Goal: Check status: Check status

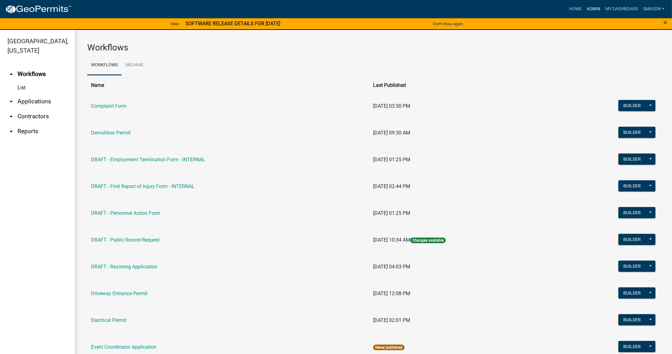
click at [584, 11] on link "Admin" at bounding box center [593, 9] width 19 height 12
click at [584, 9] on link "Admin" at bounding box center [593, 9] width 19 height 12
drag, startPoint x: 45, startPoint y: 118, endPoint x: 45, endPoint y: 122, distance: 4.1
click at [45, 109] on link "arrow_drop_down Applications" at bounding box center [37, 101] width 75 height 15
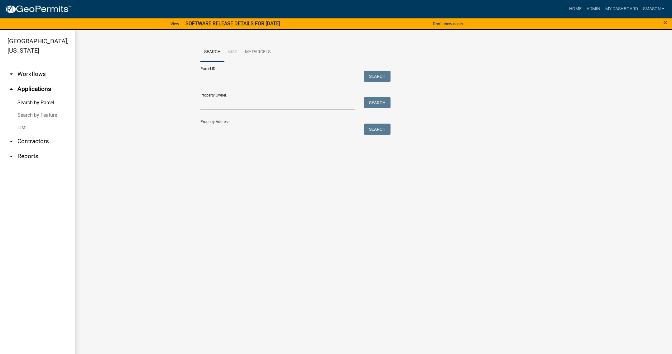
click at [25, 134] on link "List" at bounding box center [37, 128] width 75 height 12
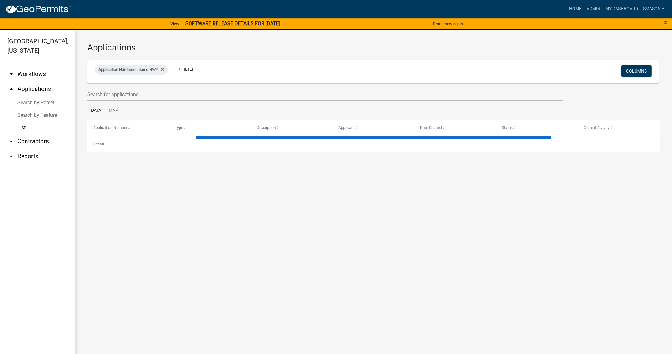
select select "3: 100"
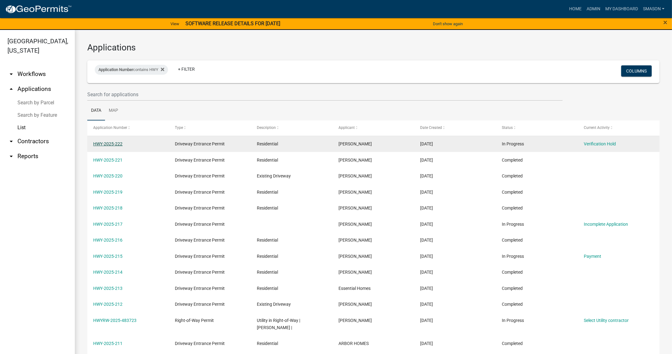
click at [113, 146] on link "HWY-2025-222" at bounding box center [107, 143] width 29 height 5
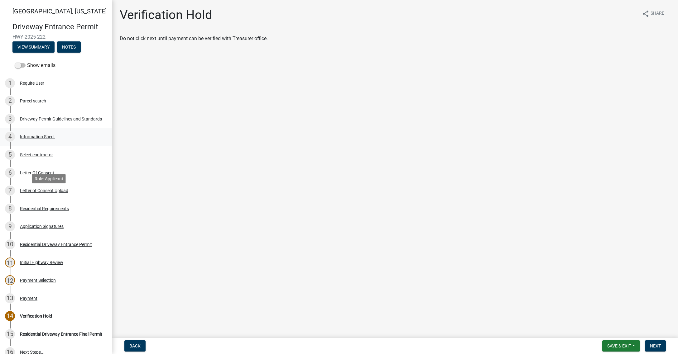
click at [42, 139] on div "Information Sheet" at bounding box center [37, 137] width 35 height 4
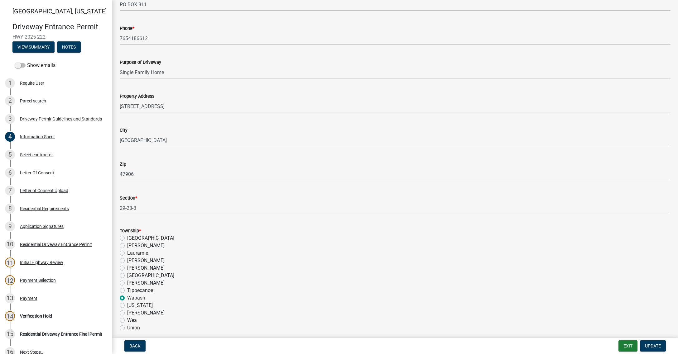
scroll to position [234, 0]
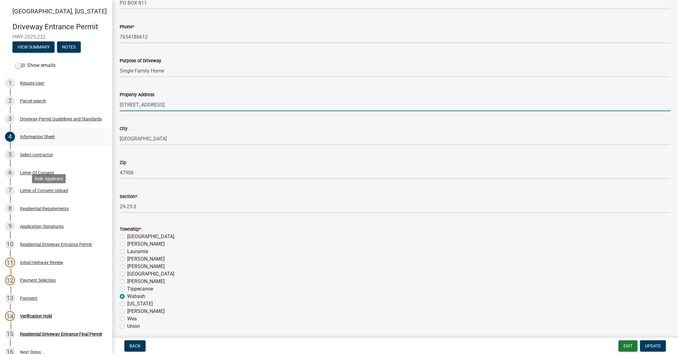
drag, startPoint x: 178, startPoint y: 188, endPoint x: 81, endPoint y: 188, distance: 96.3
click at [81, 188] on div "[GEOGRAPHIC_DATA][US_STATE] Entrance Permit HWY-2025-222 View Summary Notes Sho…" at bounding box center [339, 177] width 678 height 354
click at [193, 111] on input "[STREET_ADDRESS]" at bounding box center [395, 104] width 551 height 13
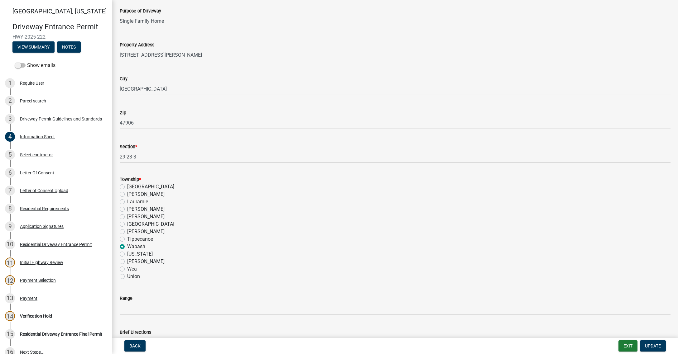
scroll to position [390, 0]
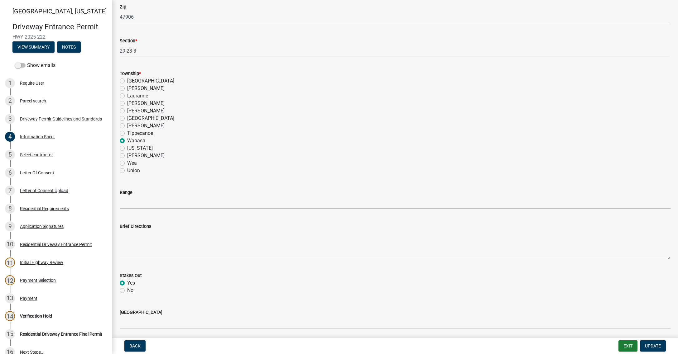
type input "[STREET_ADDRESS][PERSON_NAME]"
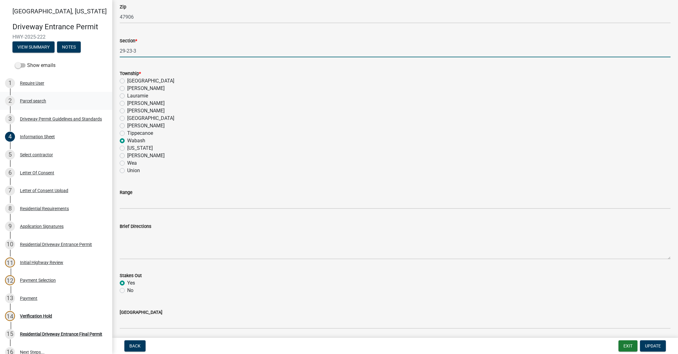
drag, startPoint x: 144, startPoint y: 158, endPoint x: 102, endPoint y: 158, distance: 42.1
click at [98, 160] on div "[GEOGRAPHIC_DATA][US_STATE] Entrance Permit HWY-2025-222 View Summary Notes Sho…" at bounding box center [339, 177] width 678 height 354
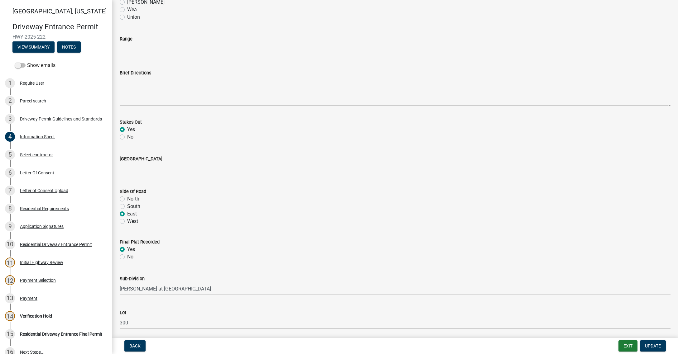
scroll to position [623, 0]
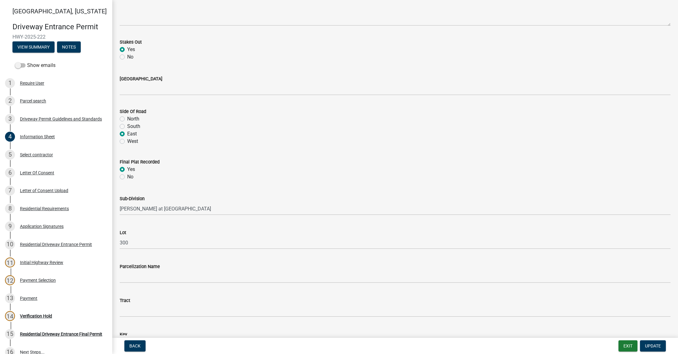
type input "25/24/5"
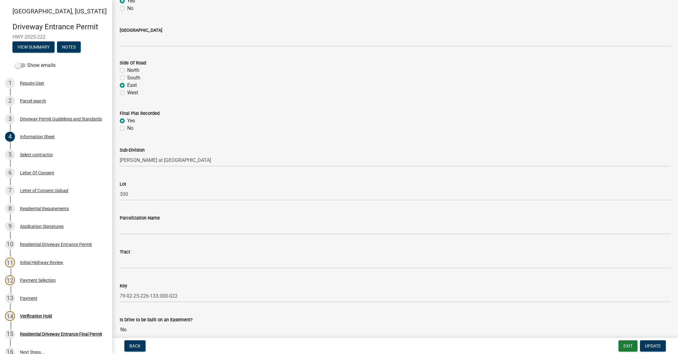
scroll to position [779, 0]
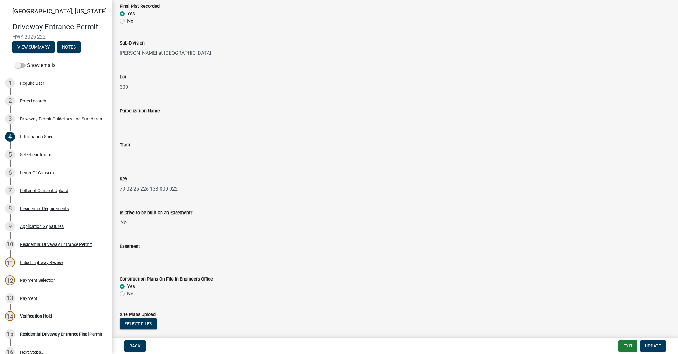
drag, startPoint x: 136, startPoint y: 112, endPoint x: 142, endPoint y: 113, distance: 6.1
type input "W 600 N"
click at [645, 344] on span "Update" at bounding box center [653, 346] width 16 height 5
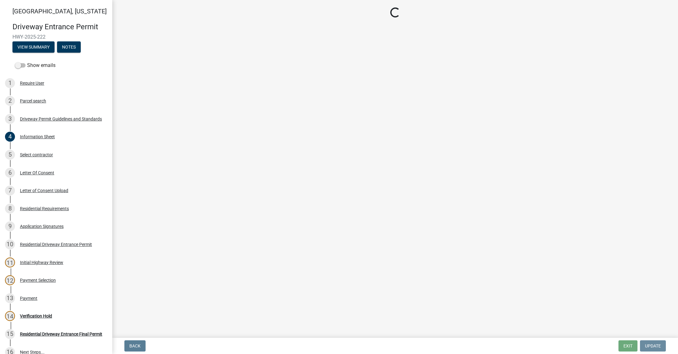
scroll to position [0, 0]
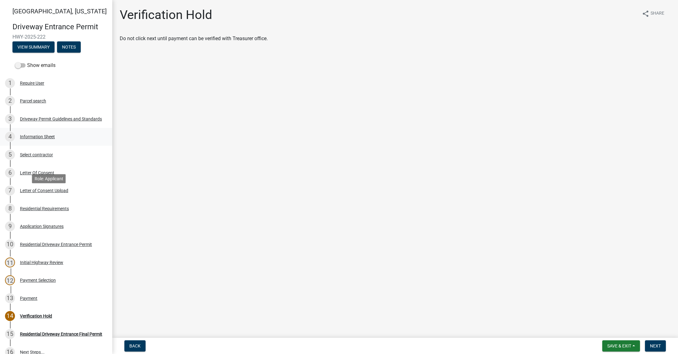
click at [54, 139] on div "Information Sheet" at bounding box center [37, 137] width 35 height 4
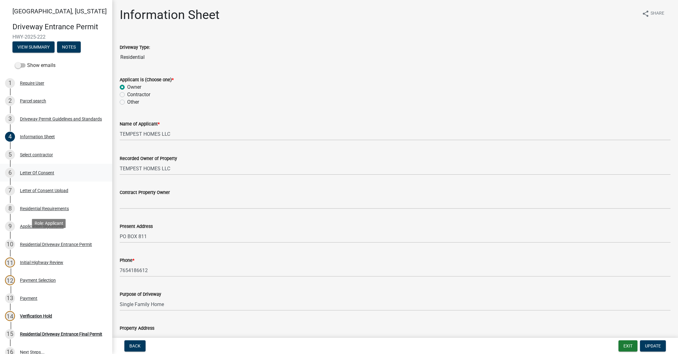
click at [52, 178] on div "6 Letter Of Consent" at bounding box center [53, 173] width 97 height 10
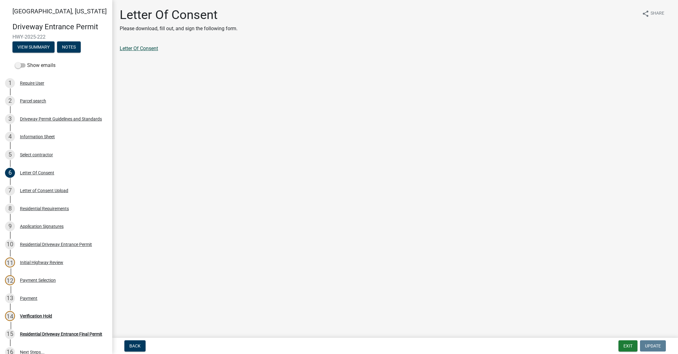
click at [155, 51] on link "Letter Of Consent" at bounding box center [139, 48] width 38 height 6
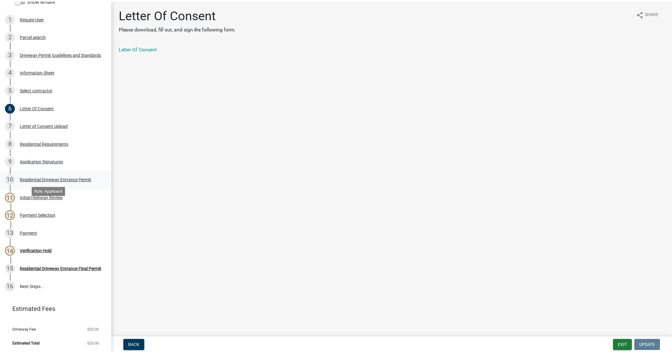
scroll to position [117, 0]
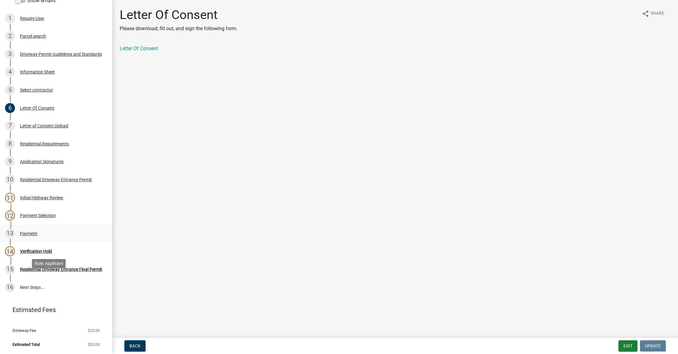
click at [37, 236] on div "Payment" at bounding box center [28, 234] width 17 height 4
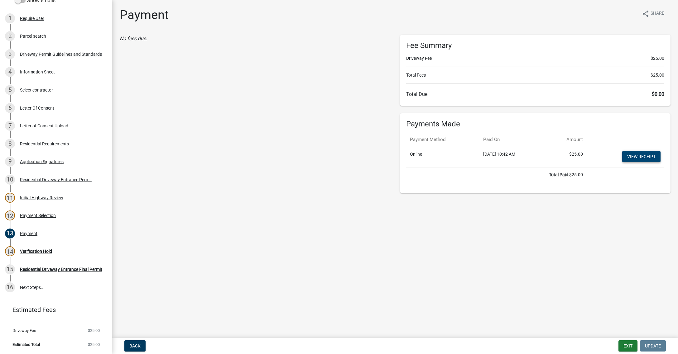
click at [636, 162] on link "View receipt" at bounding box center [641, 156] width 38 height 11
click at [52, 254] on div "Verification Hold" at bounding box center [36, 251] width 32 height 4
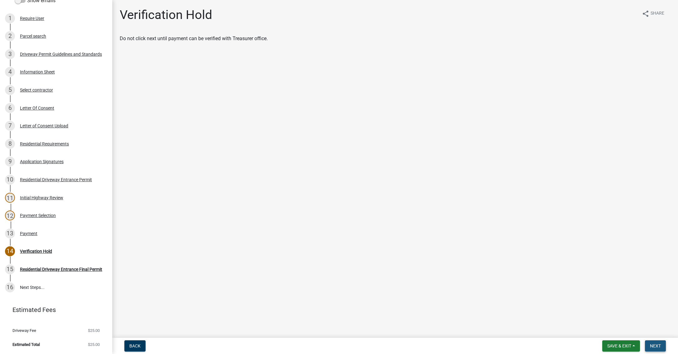
click at [654, 344] on span "Next" at bounding box center [655, 346] width 11 height 5
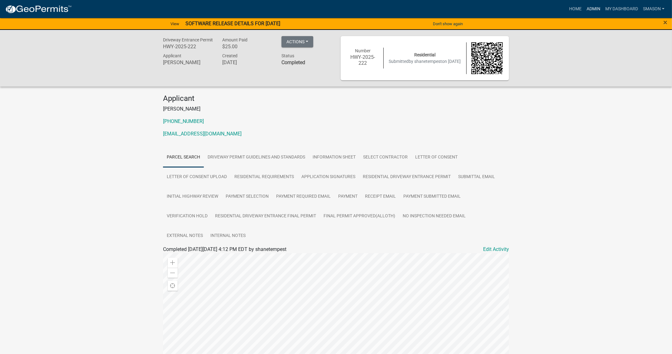
click at [584, 10] on link "Admin" at bounding box center [593, 9] width 19 height 12
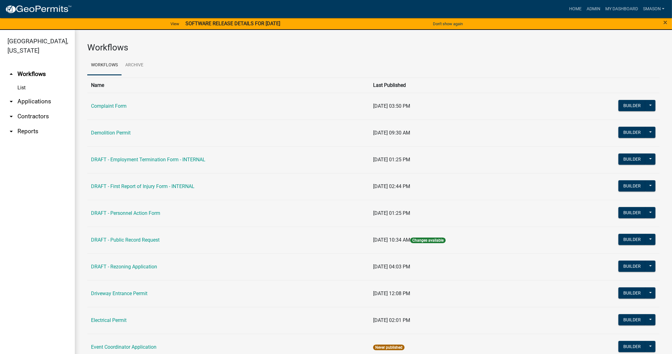
click at [45, 109] on link "arrow_drop_down Applications" at bounding box center [37, 101] width 75 height 15
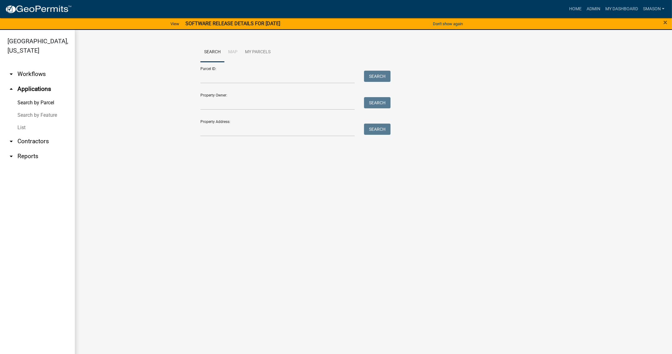
click at [26, 134] on link "List" at bounding box center [37, 128] width 75 height 12
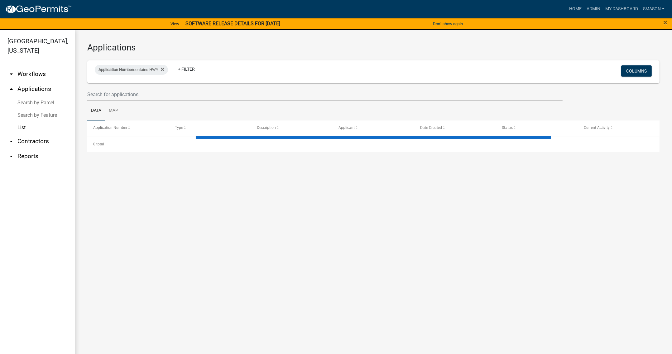
select select "3: 100"
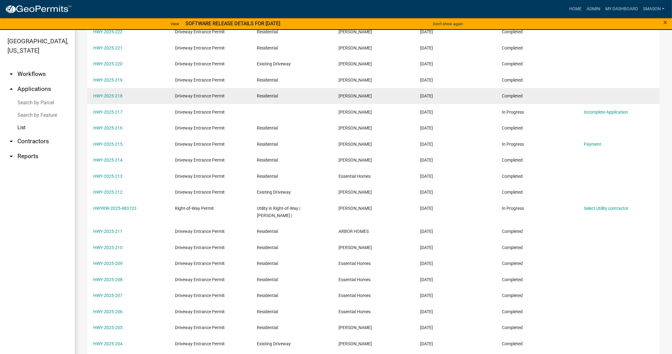
scroll to position [117, 0]
